Goal: Use online tool/utility: Utilize a website feature to perform a specific function

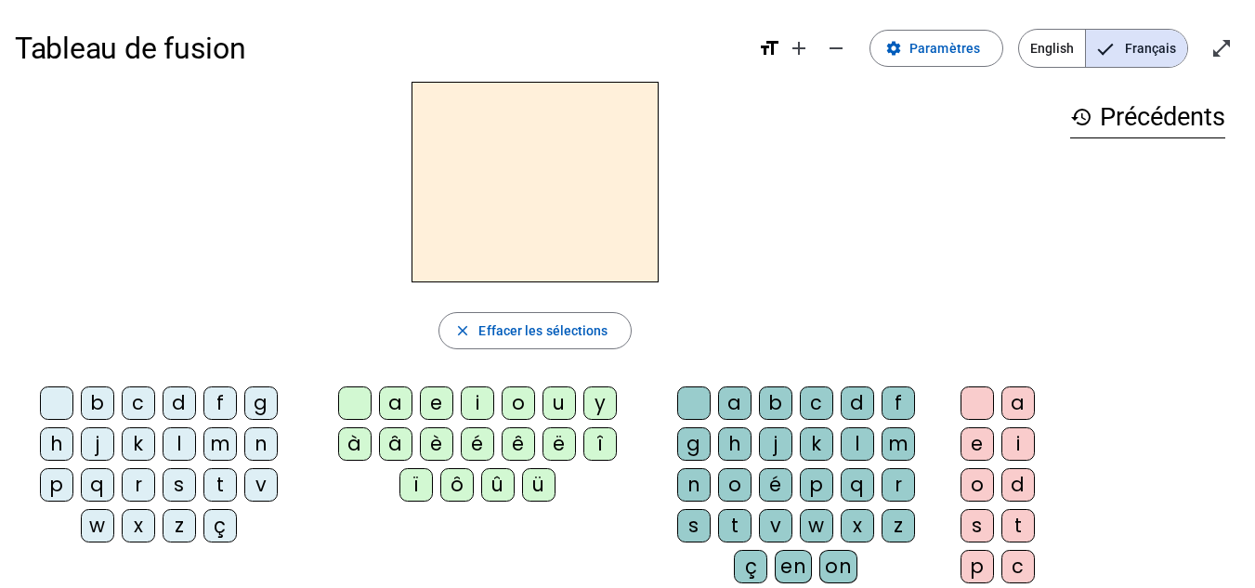
click at [171, 399] on div "d" at bounding box center [179, 402] width 33 height 33
click at [553, 406] on div "u" at bounding box center [558, 402] width 33 height 33
click at [223, 489] on div "t" at bounding box center [219, 484] width 33 height 33
click at [404, 406] on div "a" at bounding box center [395, 402] width 33 height 33
click at [439, 406] on div "e" at bounding box center [436, 402] width 33 height 33
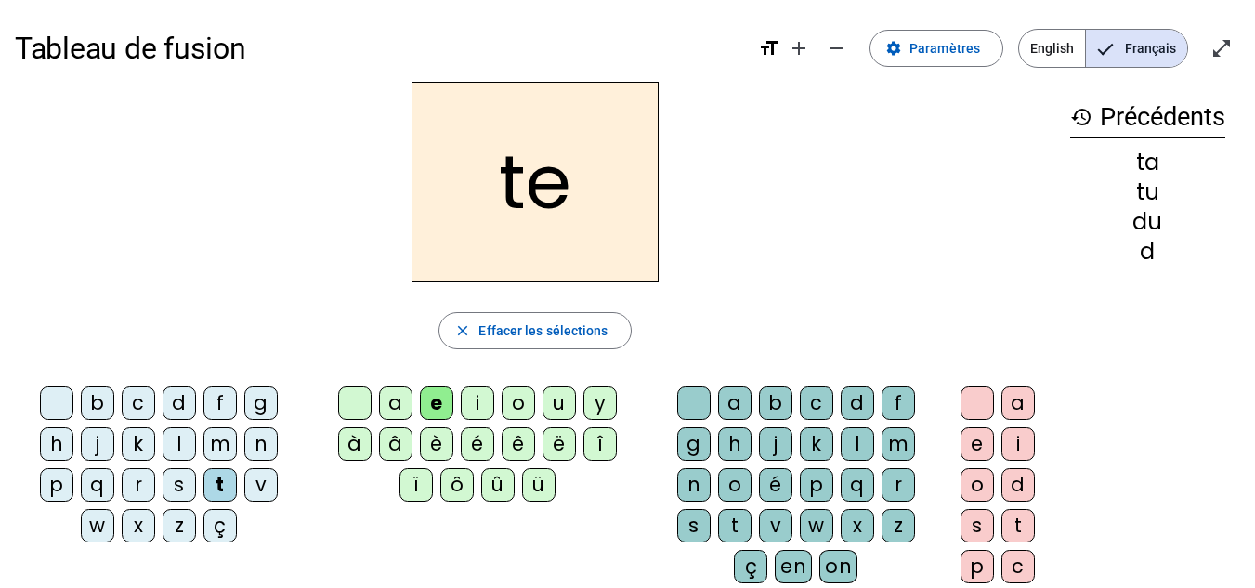
click at [173, 398] on div "d" at bounding box center [179, 402] width 33 height 33
click at [105, 443] on div "j" at bounding box center [97, 443] width 33 height 33
click at [216, 443] on div "m" at bounding box center [219, 443] width 33 height 33
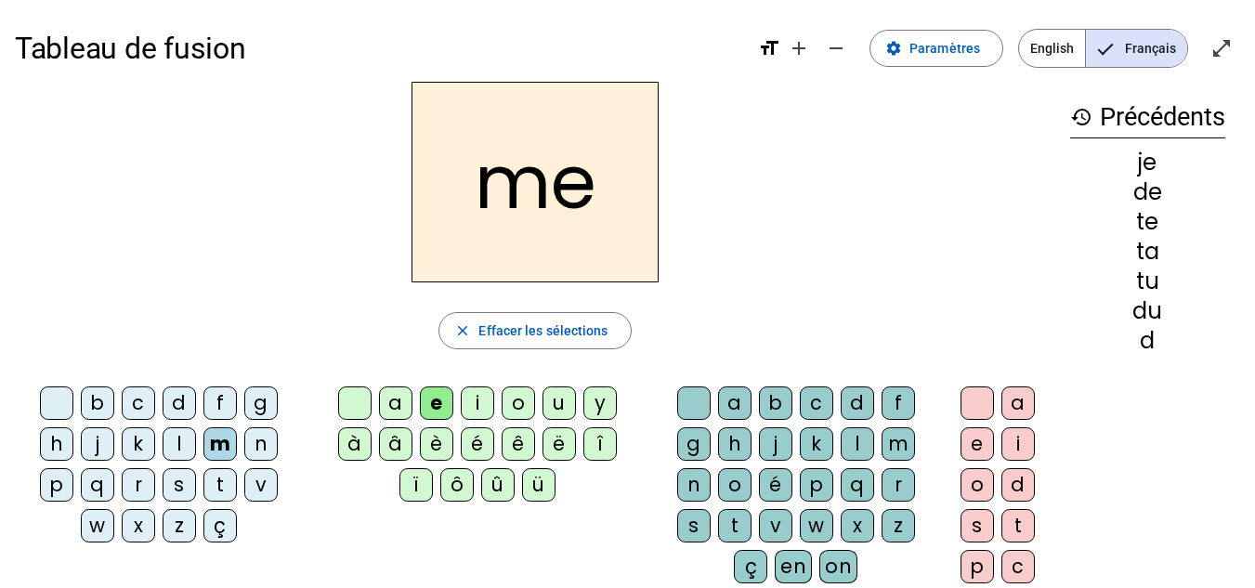
click at [391, 404] on div "a" at bounding box center [395, 402] width 33 height 33
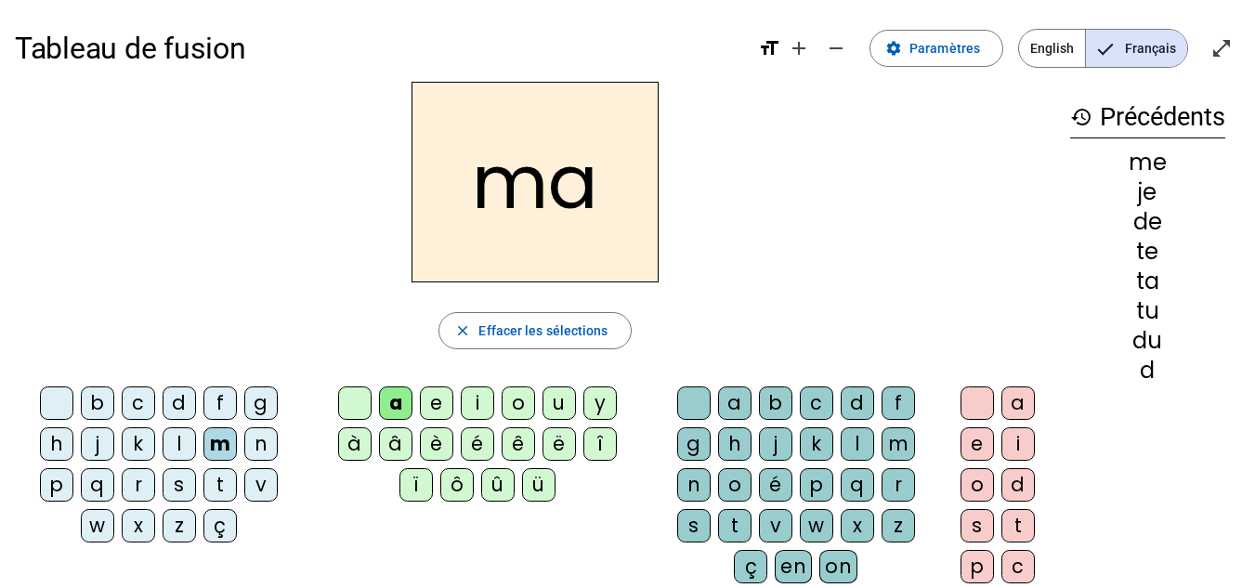
click at [863, 446] on div "l" at bounding box center [856, 443] width 33 height 33
